Goal: Information Seeking & Learning: Learn about a topic

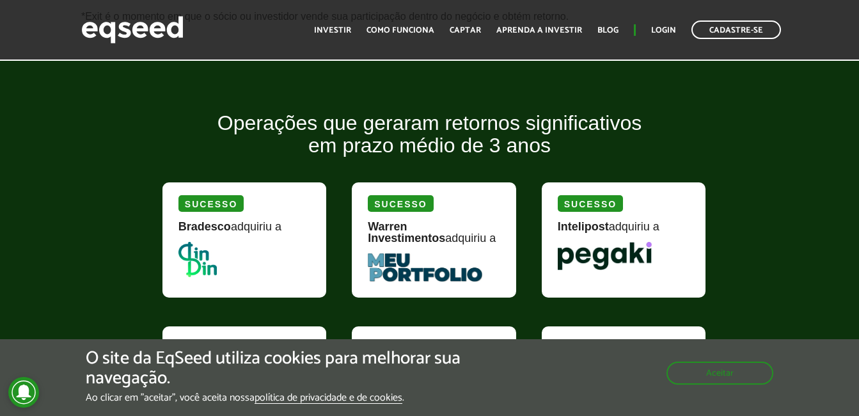
scroll to position [1215, 0]
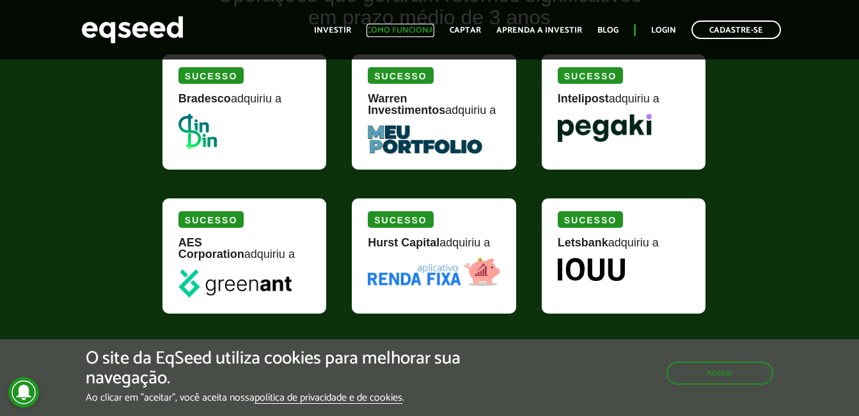
click at [398, 33] on link "Como funciona" at bounding box center [400, 30] width 68 height 8
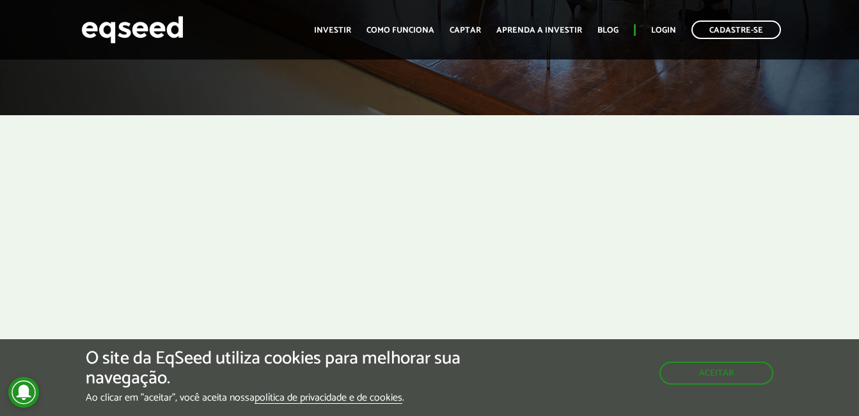
scroll to position [192, 0]
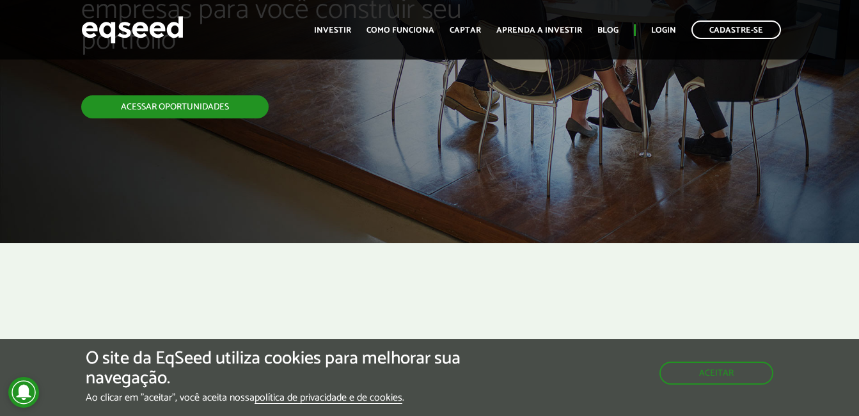
click at [180, 104] on link "Acessar oportunidades" at bounding box center [174, 106] width 187 height 23
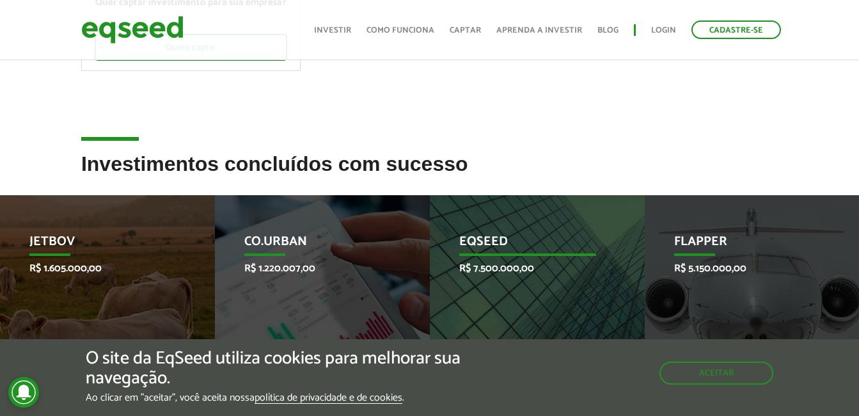
scroll to position [448, 0]
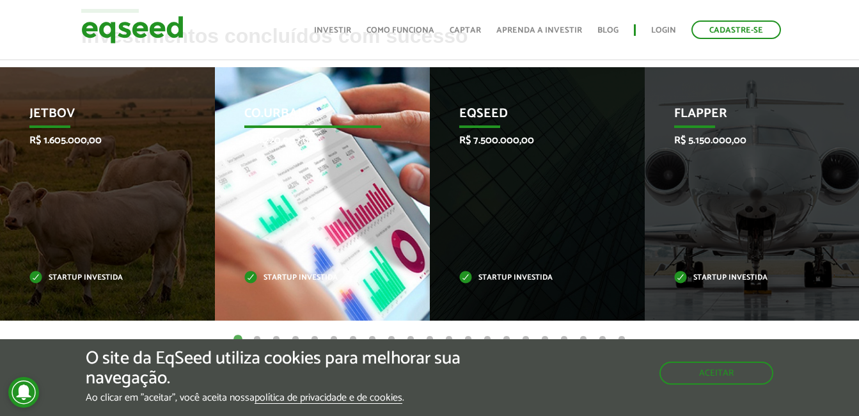
click at [331, 164] on div "Co.Urban R$ 1.220.007,00 Startup investida" at bounding box center [313, 193] width 196 height 253
click at [303, 144] on p "R$ 1.220.007,00" at bounding box center [312, 140] width 137 height 12
click at [284, 277] on p "Startup investida" at bounding box center [312, 277] width 137 height 7
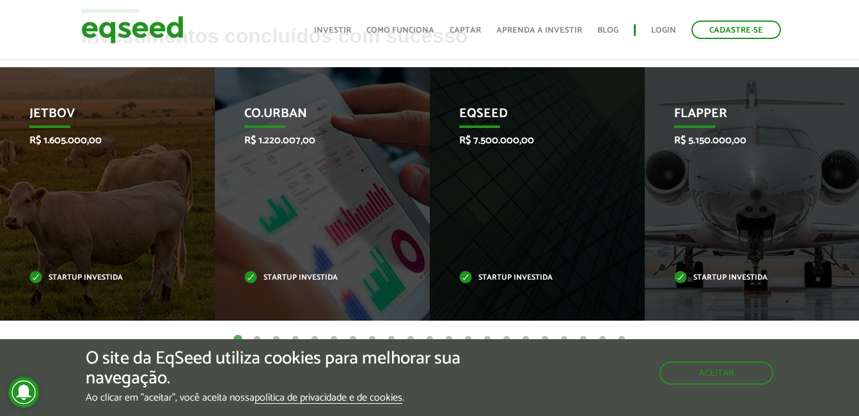
scroll to position [767, 0]
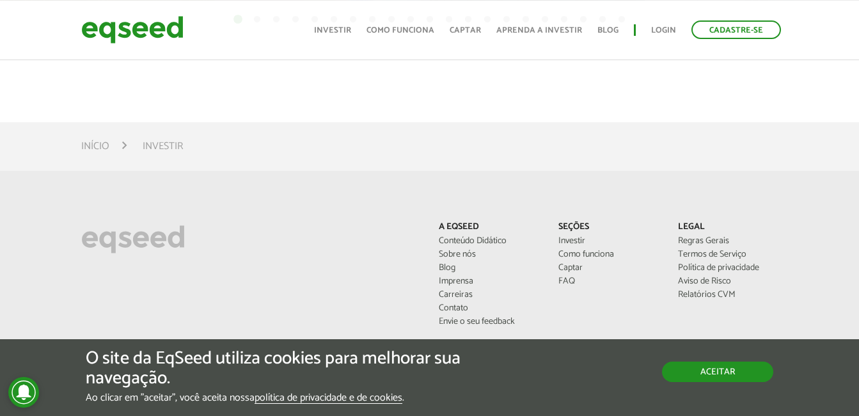
click at [723, 375] on button "Aceitar" at bounding box center [717, 371] width 111 height 20
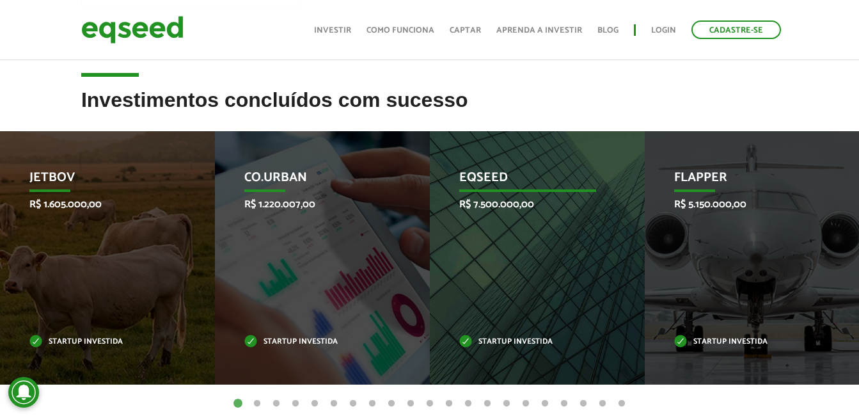
scroll to position [575, 0]
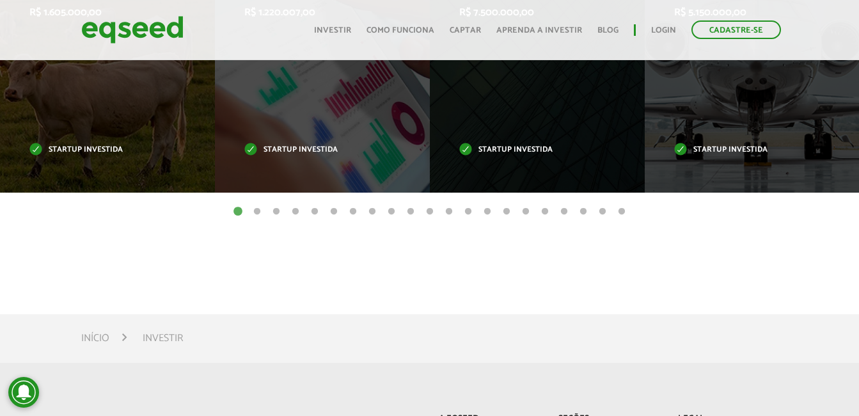
click at [410, 215] on button "10" at bounding box center [410, 211] width 13 height 13
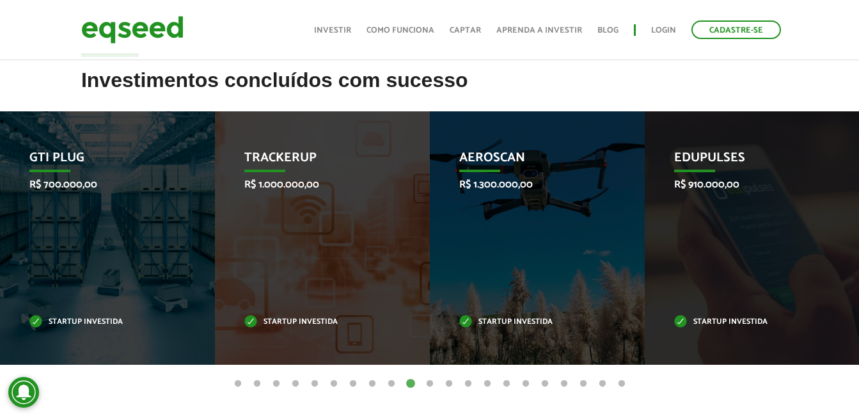
scroll to position [595, 0]
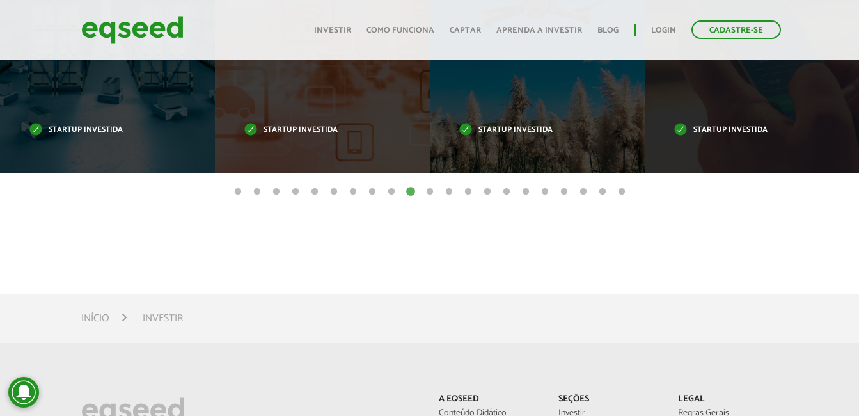
click at [549, 191] on button "17" at bounding box center [544, 191] width 13 height 13
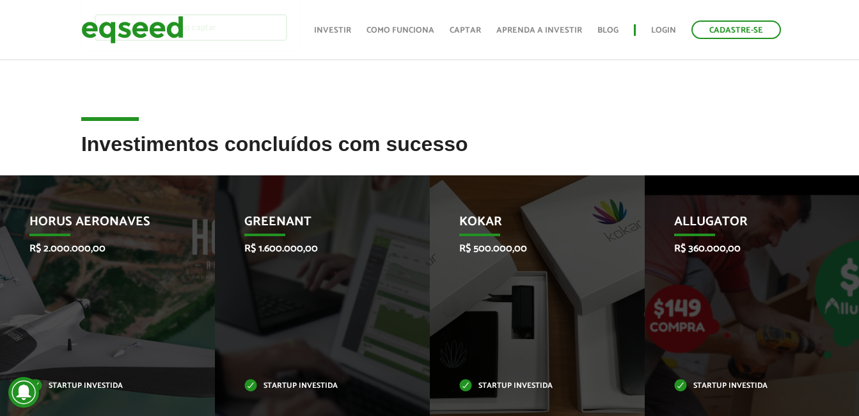
scroll to position [84, 0]
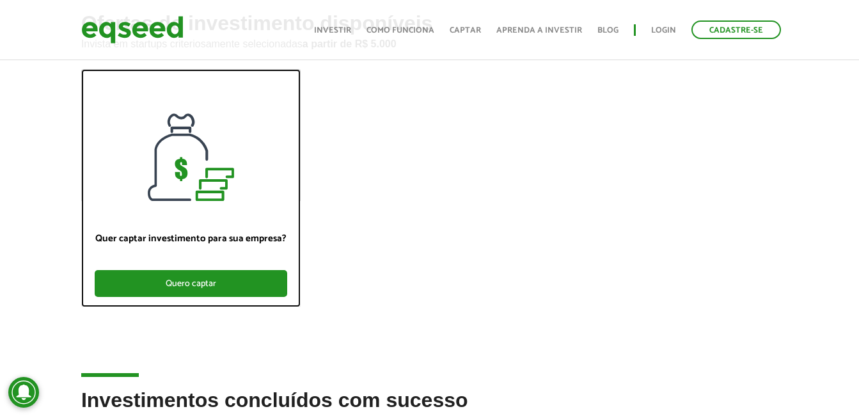
click at [228, 287] on div "Quero captar" at bounding box center [191, 283] width 192 height 27
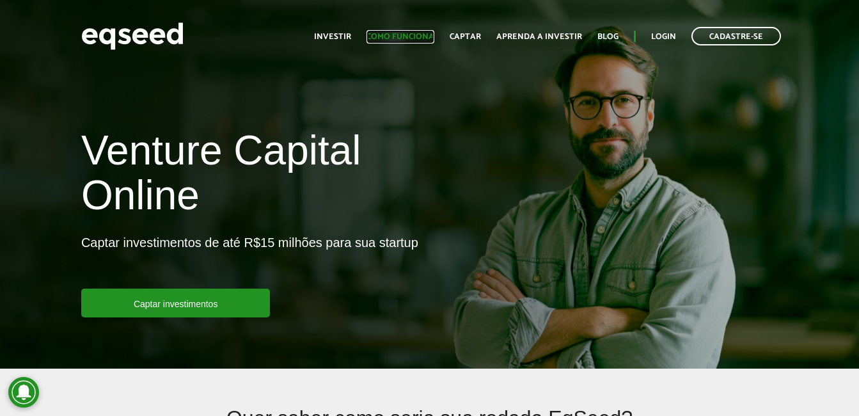
click at [423, 36] on link "Como funciona" at bounding box center [400, 37] width 68 height 8
